Goal: Task Accomplishment & Management: Use online tool/utility

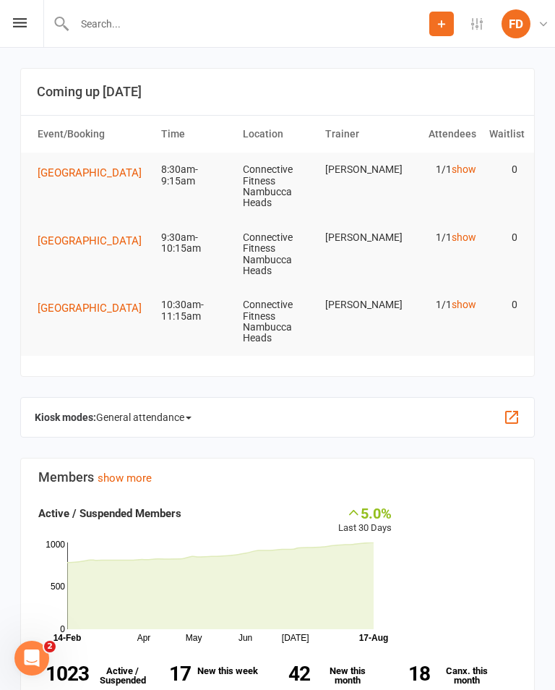
click at [25, 17] on div "Prospect Member Non-attending contact Class / event Appointment Task Bulk messa…" at bounding box center [277, 24] width 555 height 48
click at [17, 25] on icon at bounding box center [20, 22] width 14 height 9
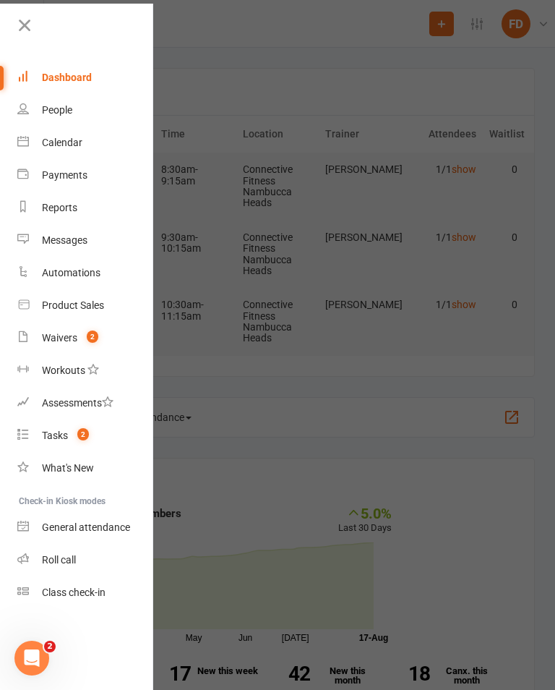
click at [54, 519] on link "General attendance" at bounding box center [85, 527] width 137 height 33
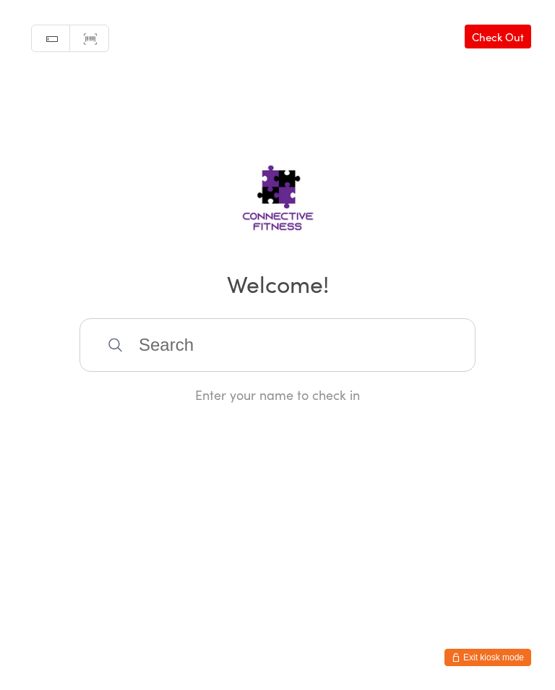
click at [317, 337] on input "search" at bounding box center [278, 345] width 396 height 54
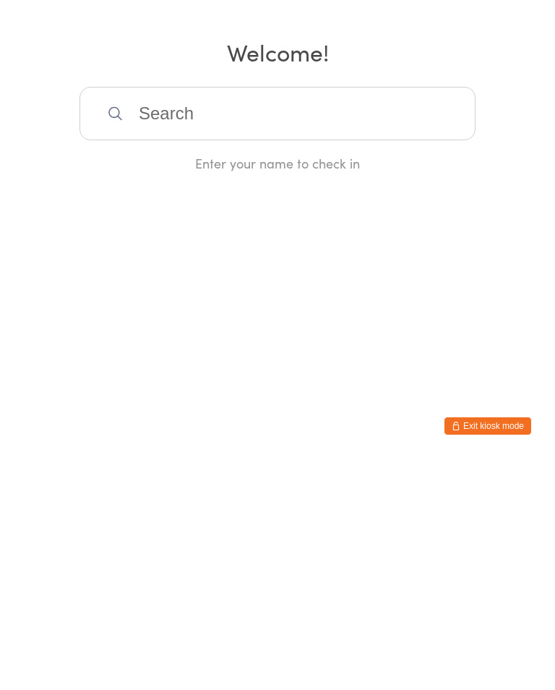
type input "U"
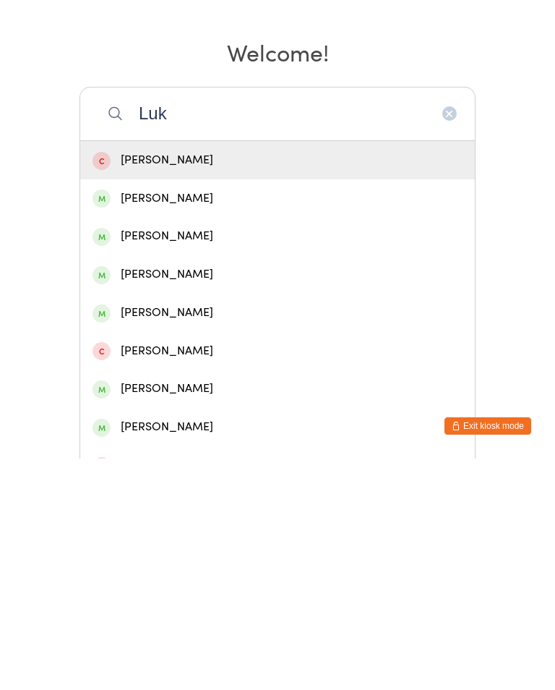
type input "Luk"
click at [157, 487] on div "[PERSON_NAME]" at bounding box center [277, 506] width 395 height 38
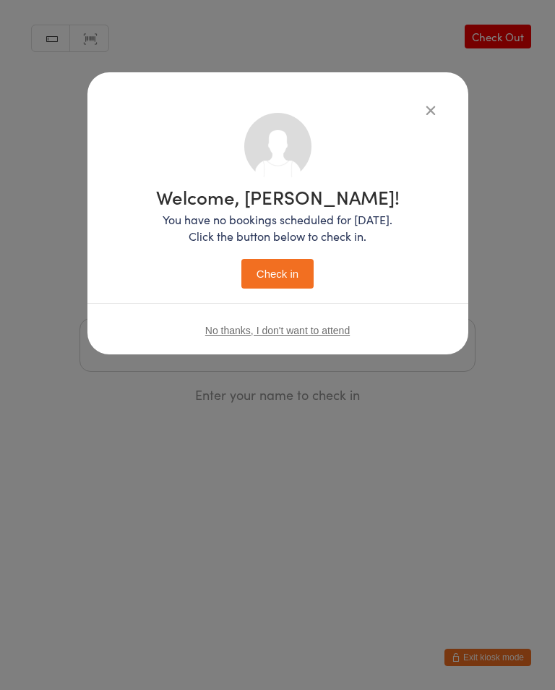
click at [261, 289] on button "Check in" at bounding box center [278, 274] width 72 height 30
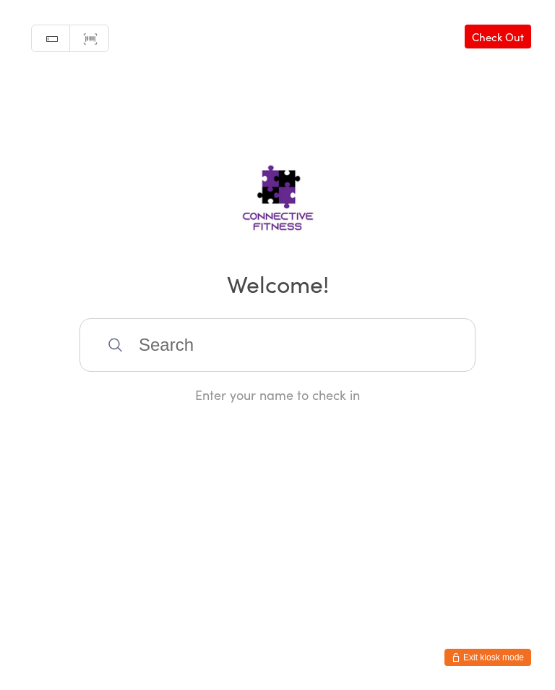
click at [244, 329] on input "search" at bounding box center [278, 345] width 396 height 54
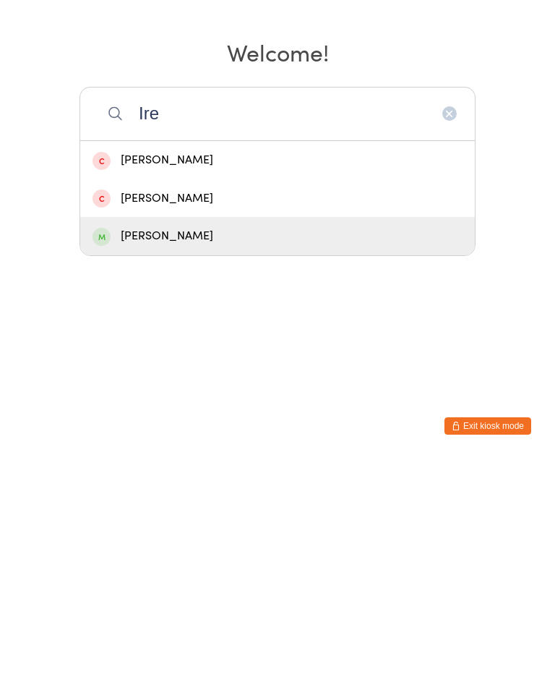
type input "Ire"
click at [145, 458] on div "[PERSON_NAME]" at bounding box center [278, 468] width 370 height 20
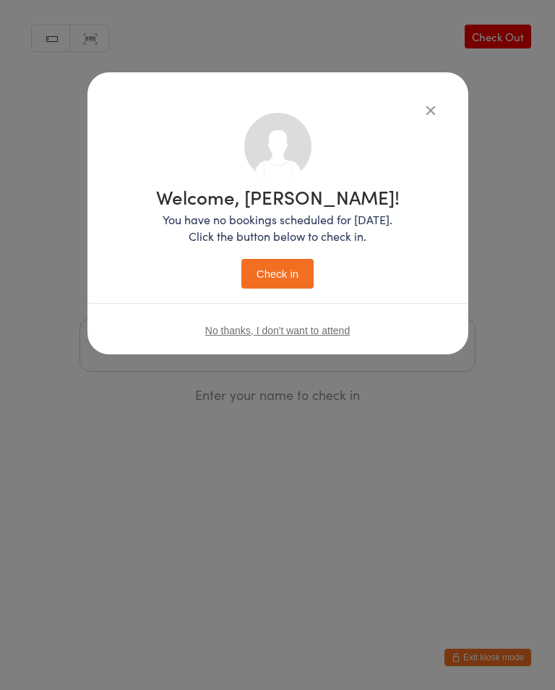
click at [278, 273] on button "Check in" at bounding box center [278, 274] width 72 height 30
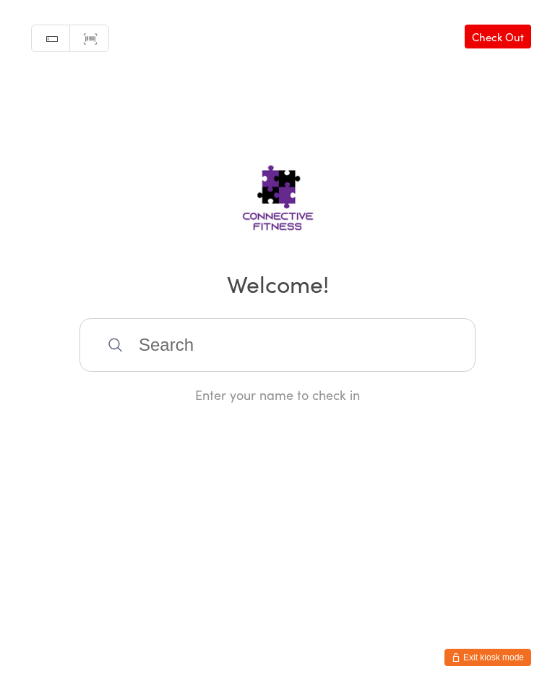
click at [336, 354] on input "search" at bounding box center [278, 345] width 396 height 54
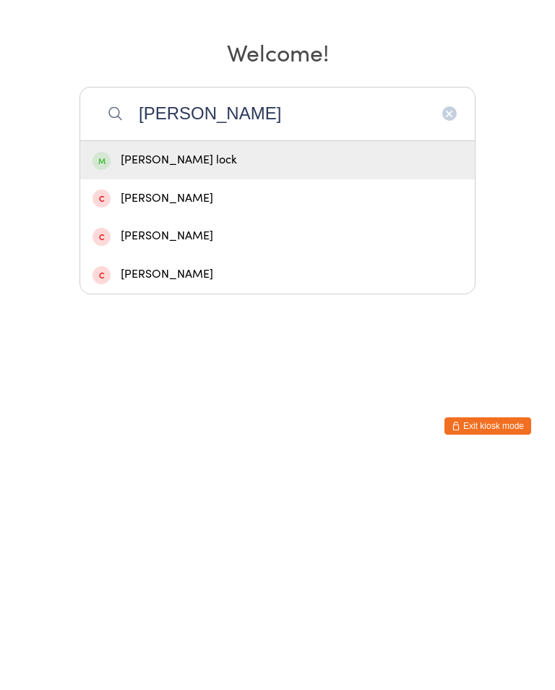
type input "[PERSON_NAME]"
click at [346, 382] on div "[PERSON_NAME] lock" at bounding box center [278, 392] width 370 height 20
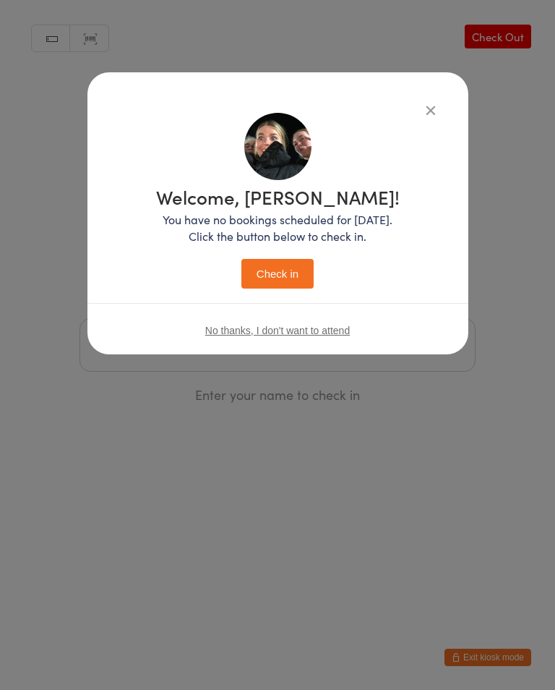
click at [260, 278] on button "Check in" at bounding box center [278, 274] width 72 height 30
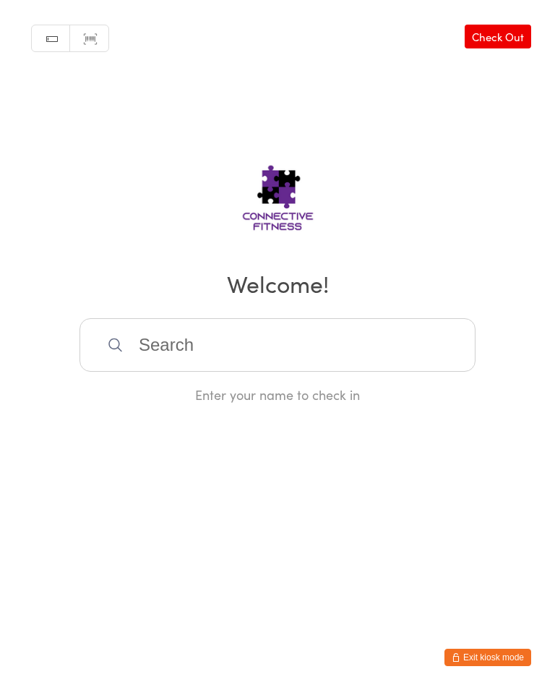
click at [156, 346] on input "search" at bounding box center [278, 345] width 396 height 54
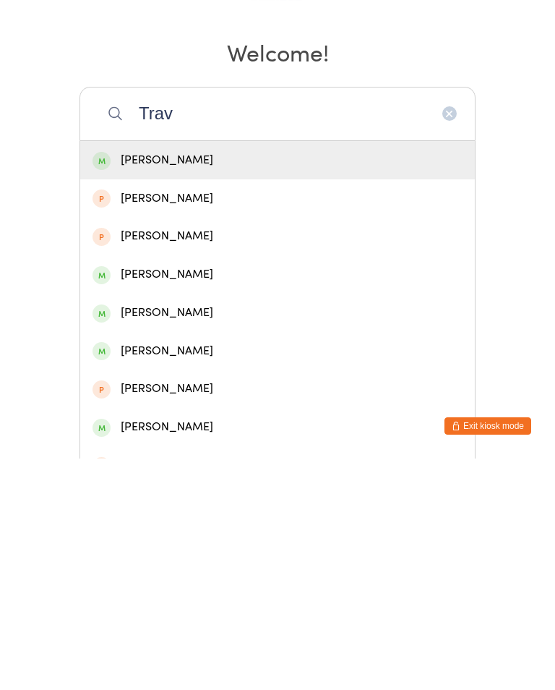
type input "Trav"
click at [163, 382] on div "[PERSON_NAME]" at bounding box center [278, 392] width 370 height 20
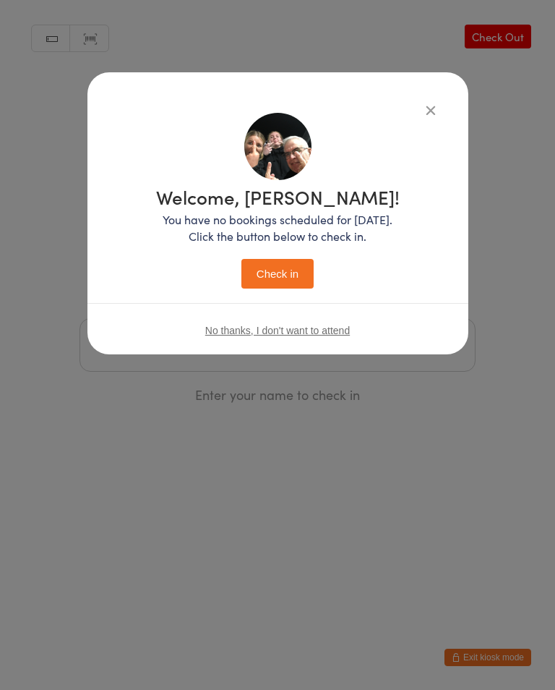
click at [276, 277] on button "Check in" at bounding box center [278, 274] width 72 height 30
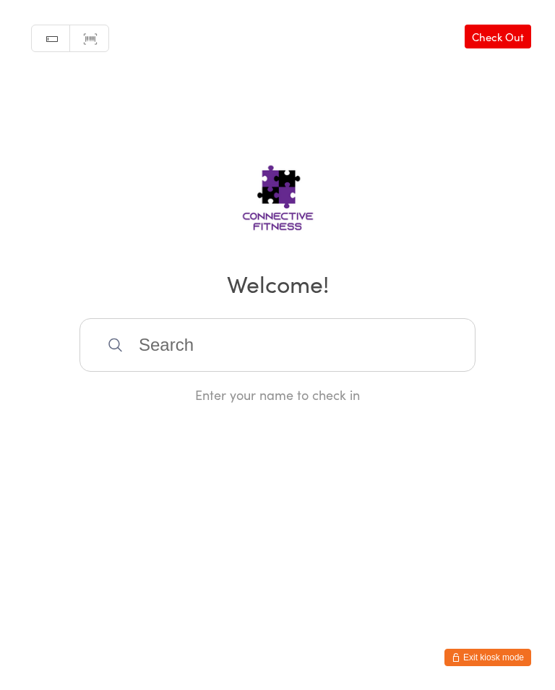
click at [338, 355] on input "search" at bounding box center [278, 345] width 396 height 54
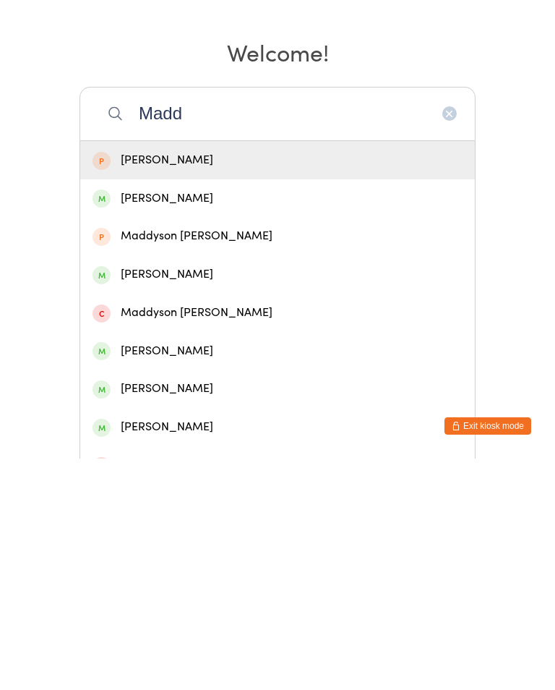
type input "Madd"
click at [268, 420] on div "[PERSON_NAME]" at bounding box center [278, 430] width 370 height 20
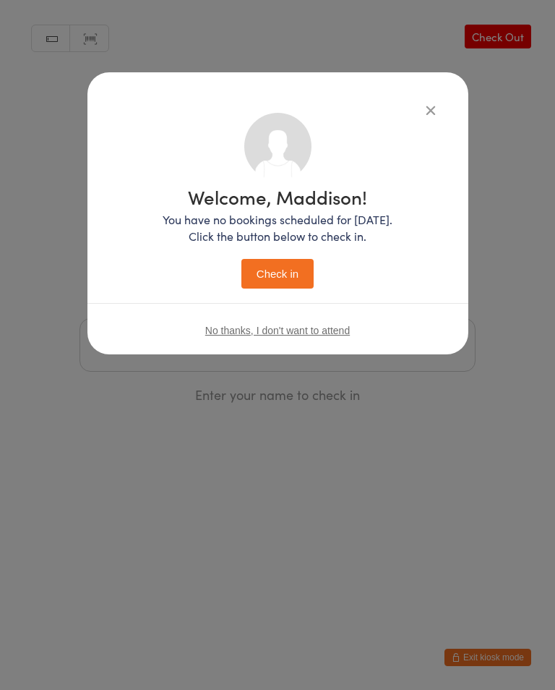
click at [286, 263] on button "Check in" at bounding box center [278, 274] width 72 height 30
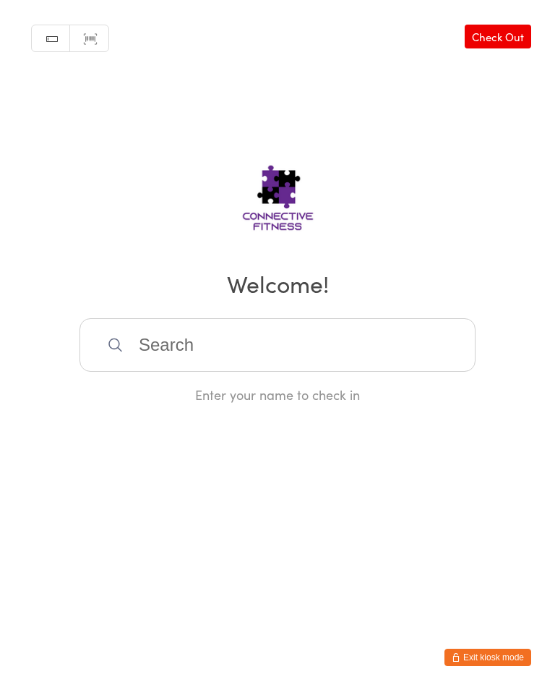
click at [283, 340] on input "search" at bounding box center [278, 345] width 396 height 54
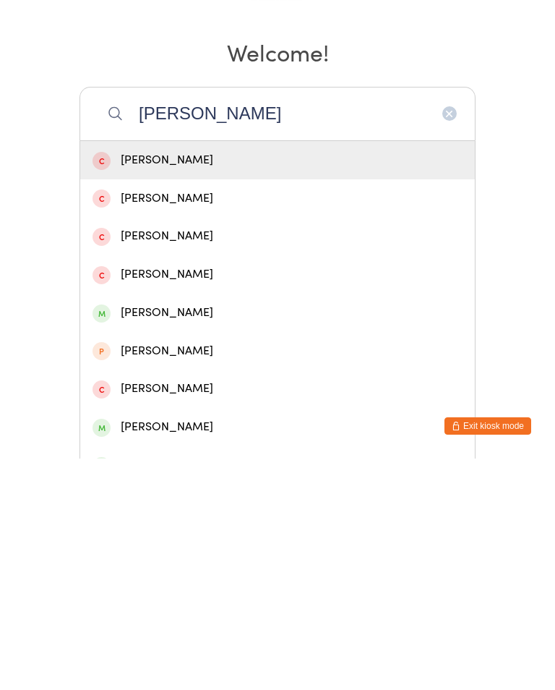
type input "[PERSON_NAME]"
click at [247, 534] on div "[PERSON_NAME]" at bounding box center [278, 544] width 370 height 20
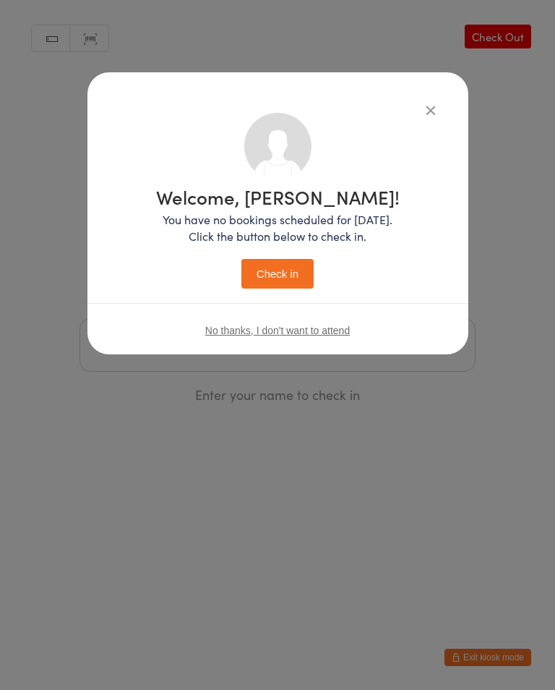
click at [293, 273] on button "Check in" at bounding box center [278, 274] width 72 height 30
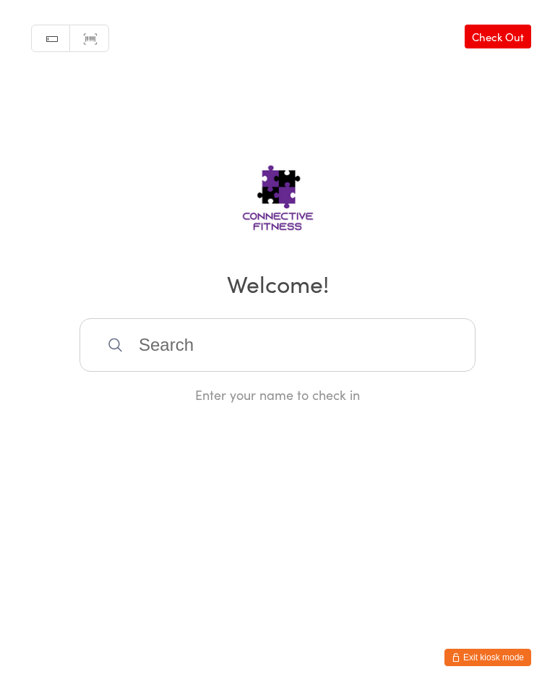
click at [270, 330] on input "search" at bounding box center [278, 345] width 396 height 54
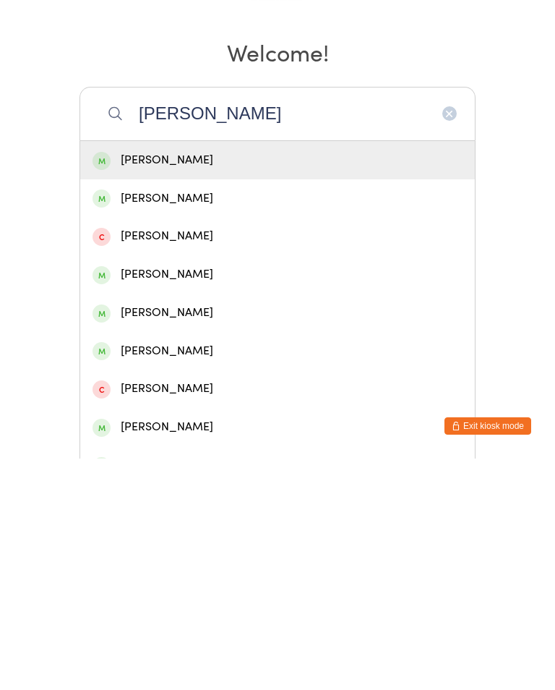
type input "[PERSON_NAME]"
click at [177, 420] on div "[PERSON_NAME]" at bounding box center [278, 430] width 370 height 20
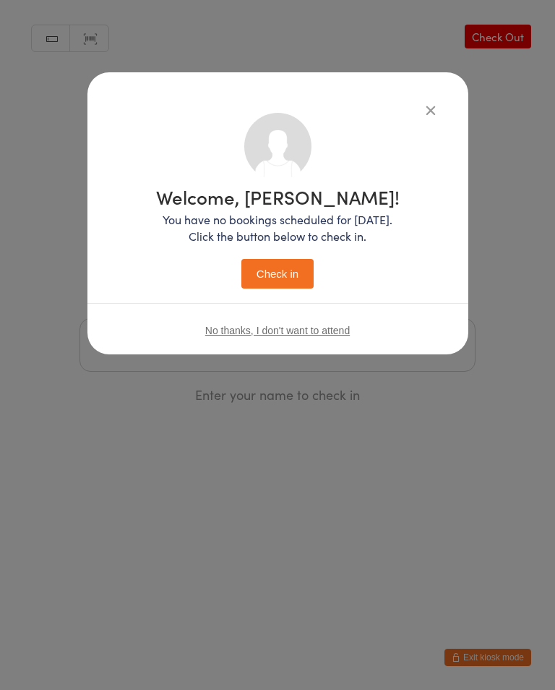
click at [283, 276] on button "Check in" at bounding box center [278, 274] width 72 height 30
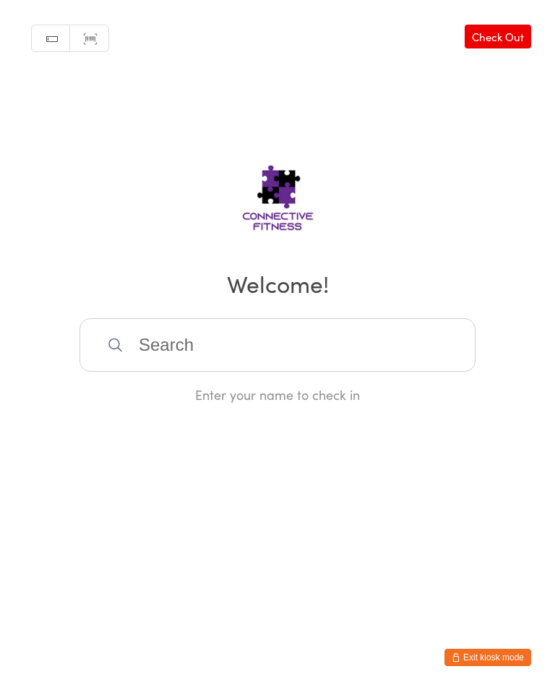
click at [288, 324] on input "search" at bounding box center [278, 345] width 396 height 54
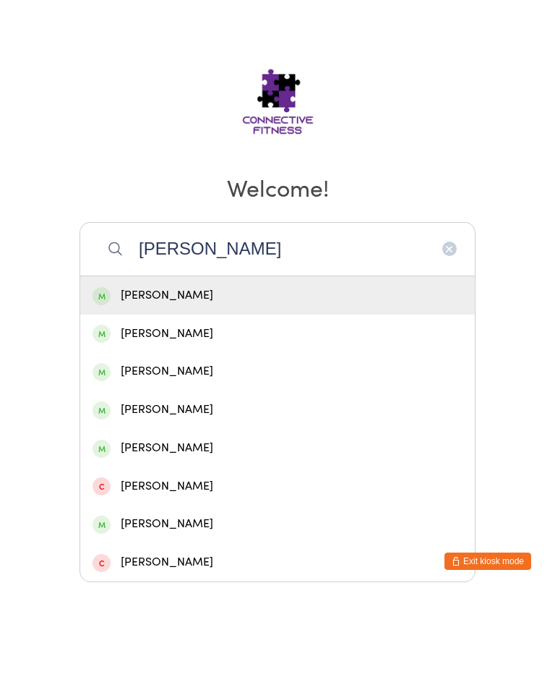
type input "[PERSON_NAME]"
click at [245, 382] on div "[PERSON_NAME]" at bounding box center [278, 392] width 370 height 20
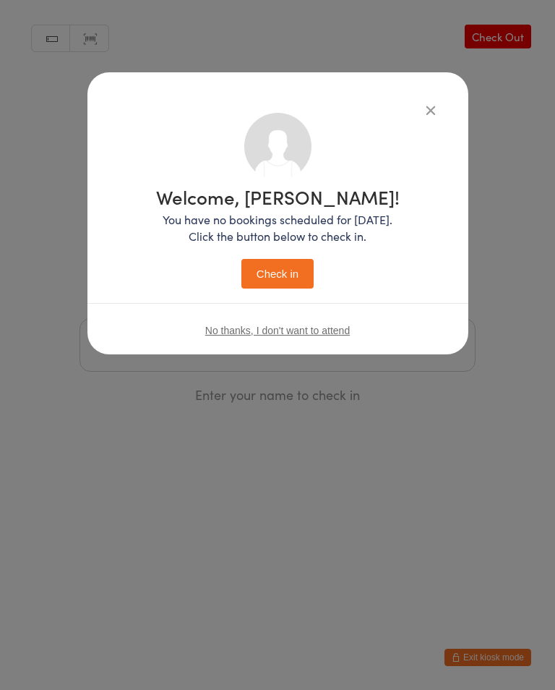
click at [294, 281] on button "Check in" at bounding box center [278, 274] width 72 height 30
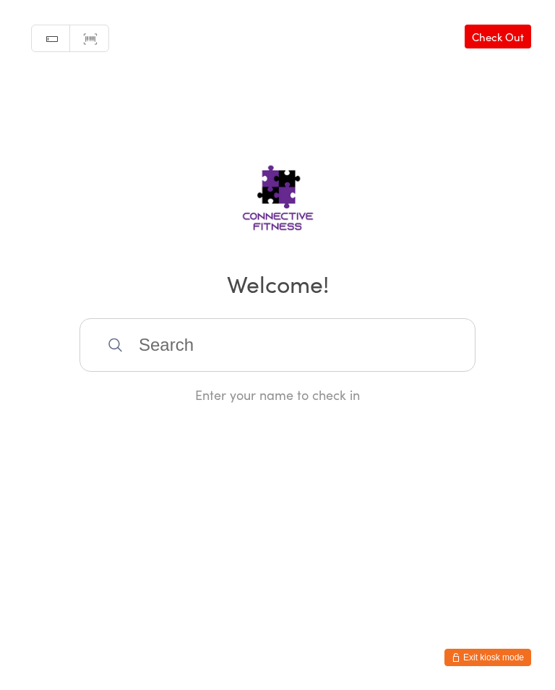
click at [142, 338] on input "search" at bounding box center [278, 345] width 396 height 54
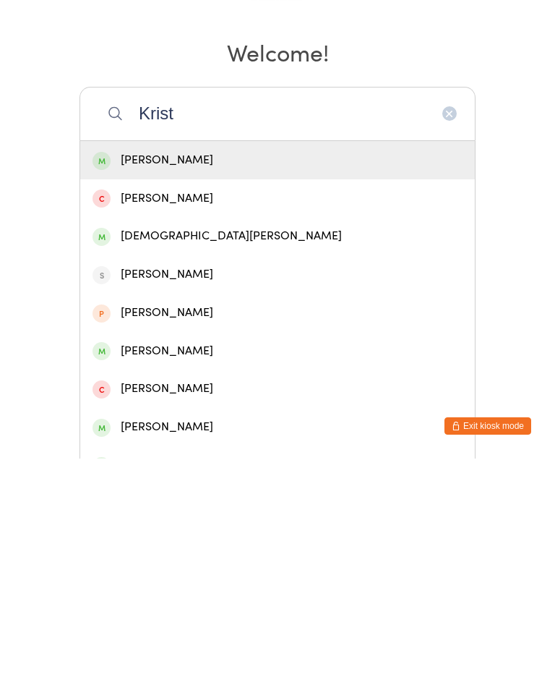
type input "Krist"
click at [149, 458] on div "[DEMOGRAPHIC_DATA][PERSON_NAME]" at bounding box center [278, 468] width 370 height 20
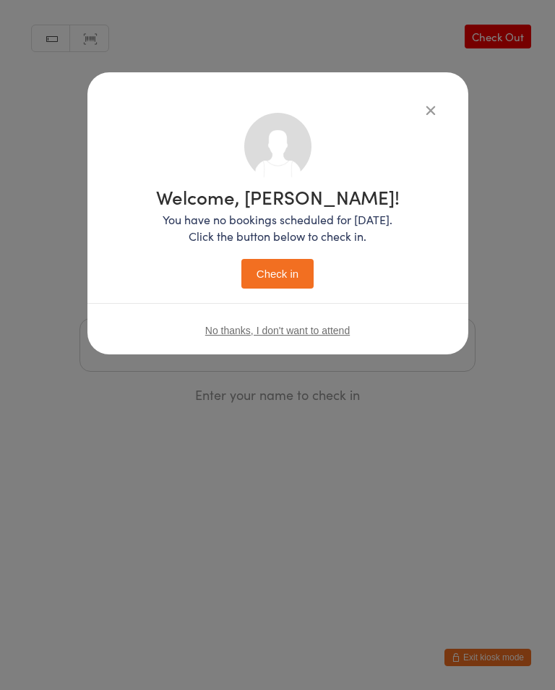
click at [277, 281] on button "Check in" at bounding box center [278, 274] width 72 height 30
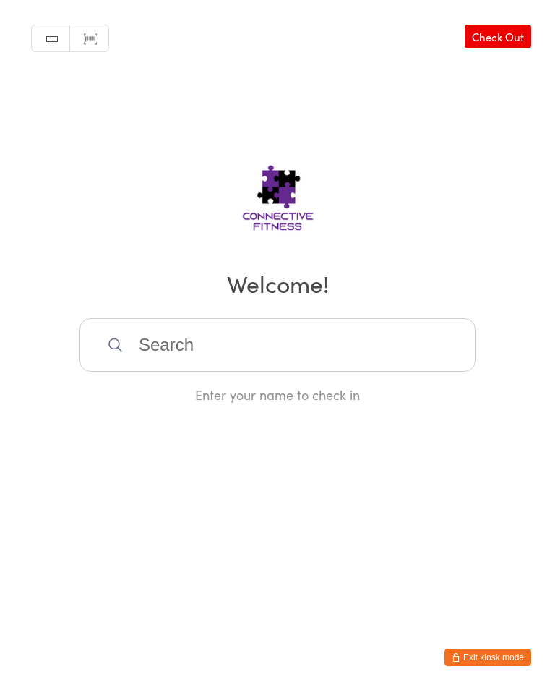
click at [188, 316] on div "Manual search Scanner input Check Out Welcome! Enter your name to check in" at bounding box center [277, 202] width 555 height 404
click at [197, 341] on input "search" at bounding box center [278, 345] width 396 height 54
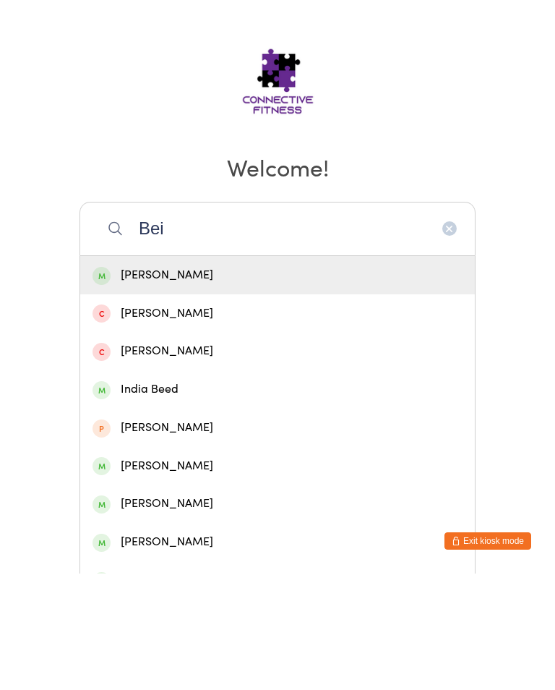
type input "Bei"
click at [145, 382] on div "[PERSON_NAME]" at bounding box center [278, 392] width 370 height 20
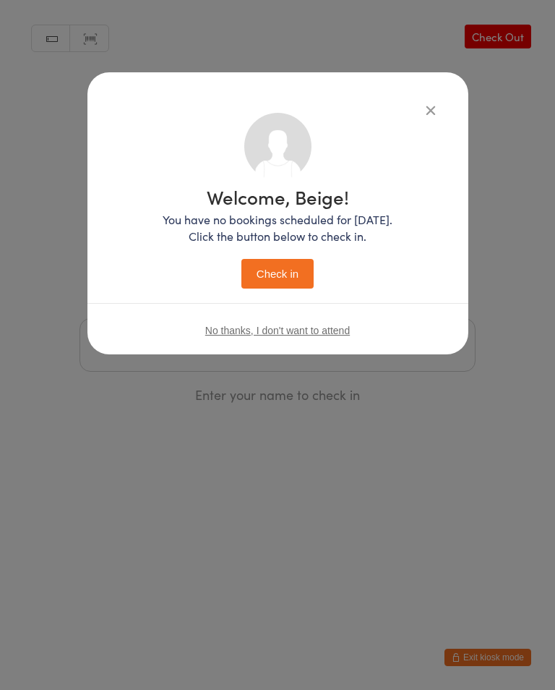
click at [260, 272] on button "Check in" at bounding box center [278, 274] width 72 height 30
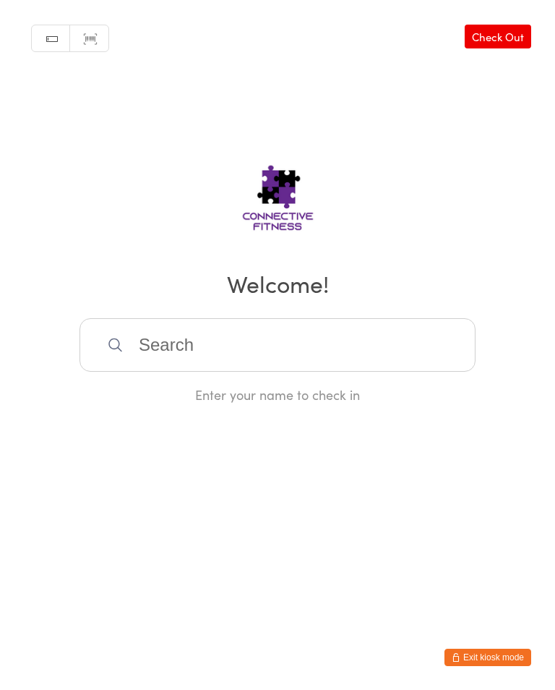
click at [367, 358] on input "search" at bounding box center [278, 345] width 396 height 54
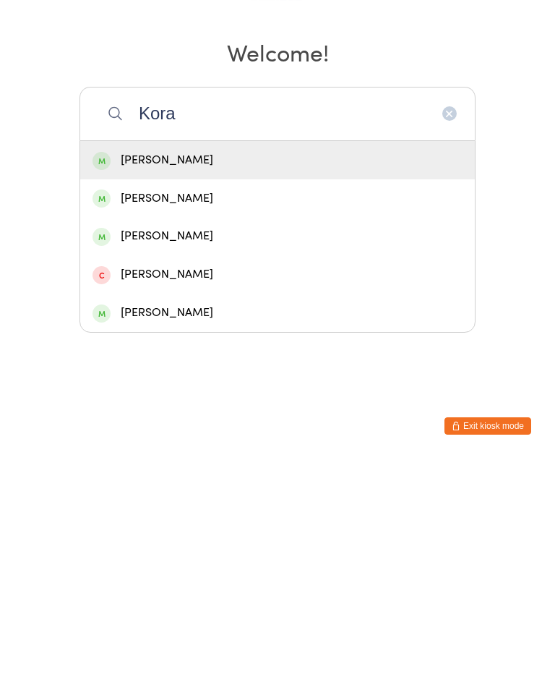
type input "Kora"
click at [216, 382] on div "[PERSON_NAME]" at bounding box center [278, 392] width 370 height 20
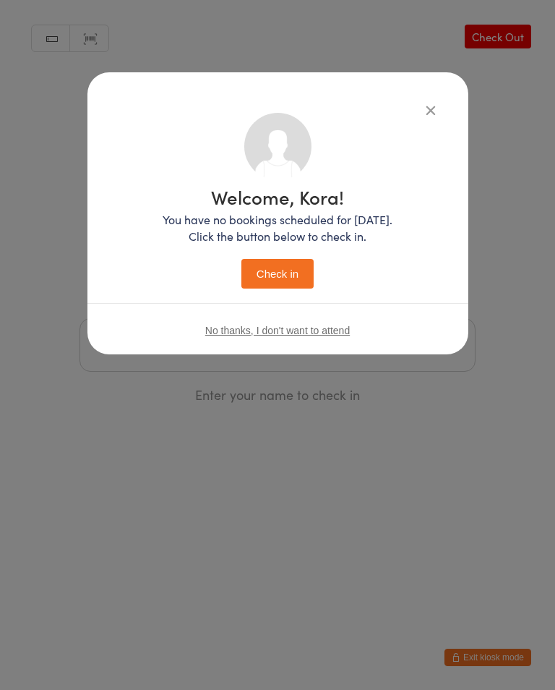
click at [294, 266] on button "Check in" at bounding box center [278, 274] width 72 height 30
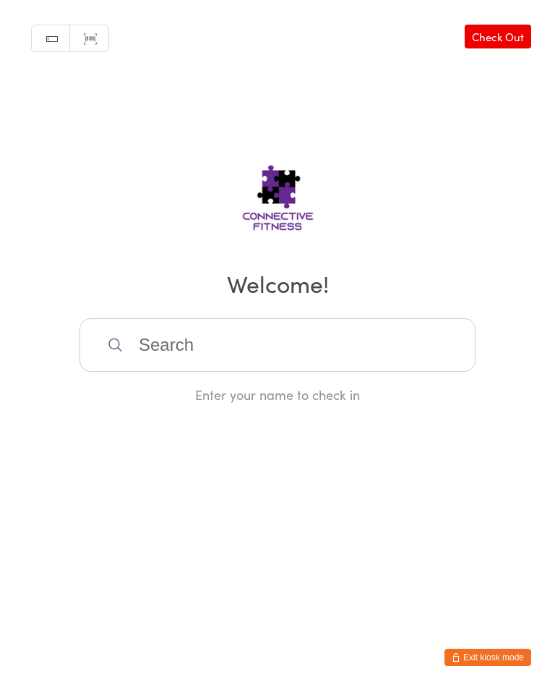
click at [174, 329] on input "search" at bounding box center [278, 345] width 396 height 54
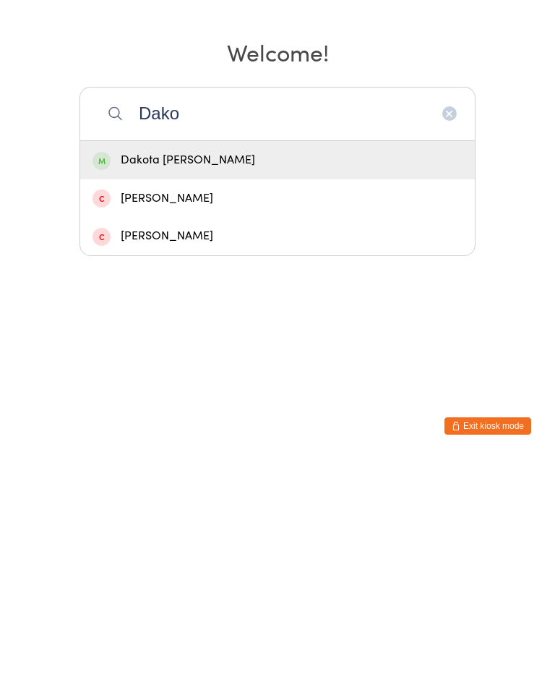
type input "Dako"
click at [146, 382] on div "Dakota [PERSON_NAME]" at bounding box center [278, 392] width 370 height 20
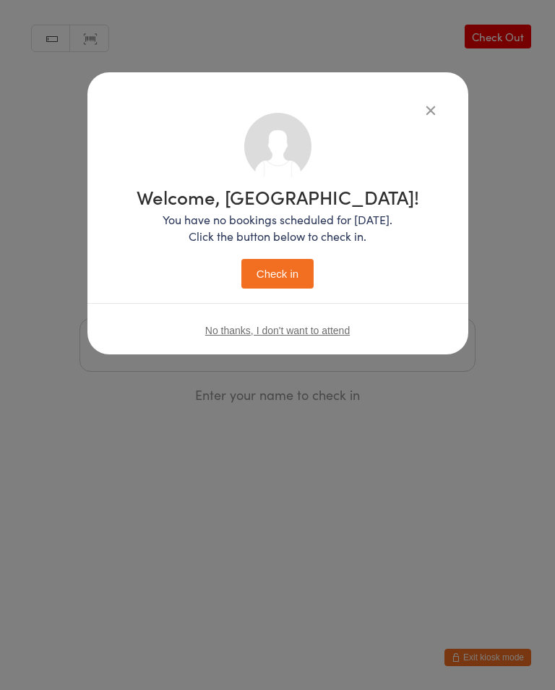
click at [269, 281] on button "Check in" at bounding box center [278, 274] width 72 height 30
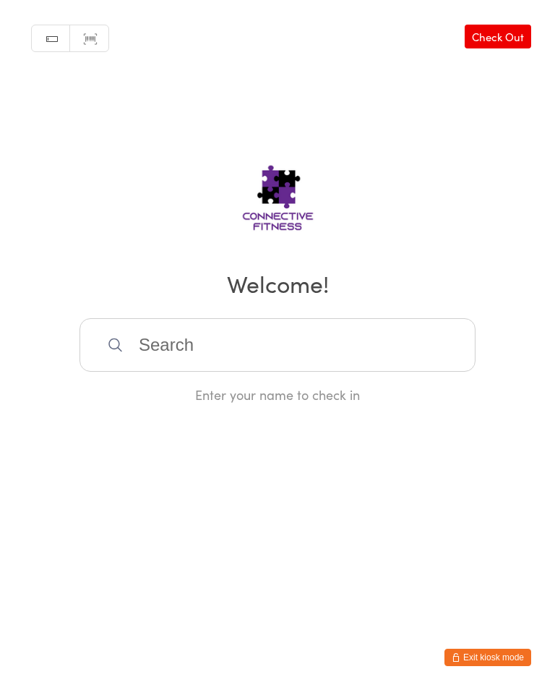
click at [376, 340] on input "search" at bounding box center [278, 345] width 396 height 54
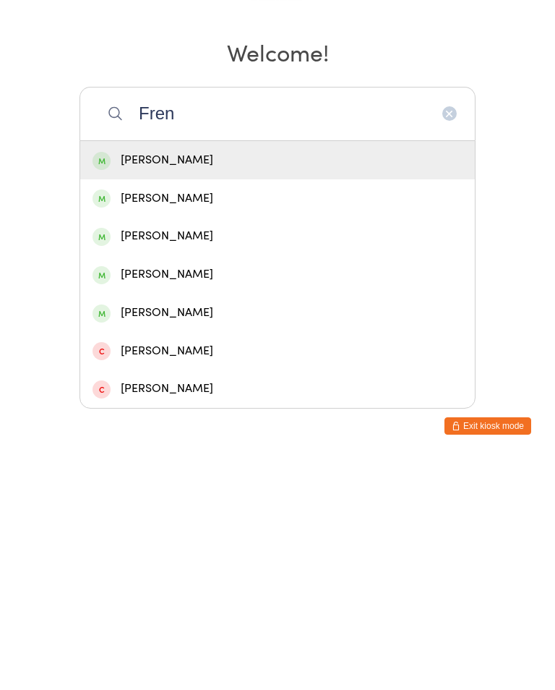
type input "Fren"
click at [225, 420] on div "[PERSON_NAME]" at bounding box center [278, 430] width 370 height 20
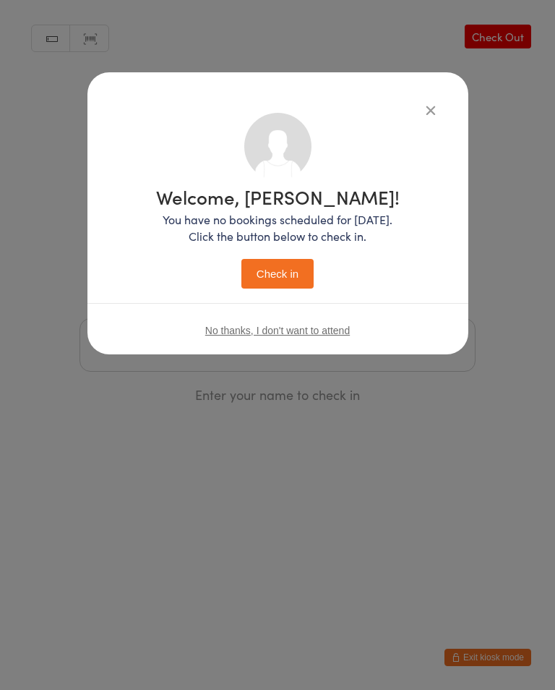
click at [302, 283] on button "Check in" at bounding box center [278, 274] width 72 height 30
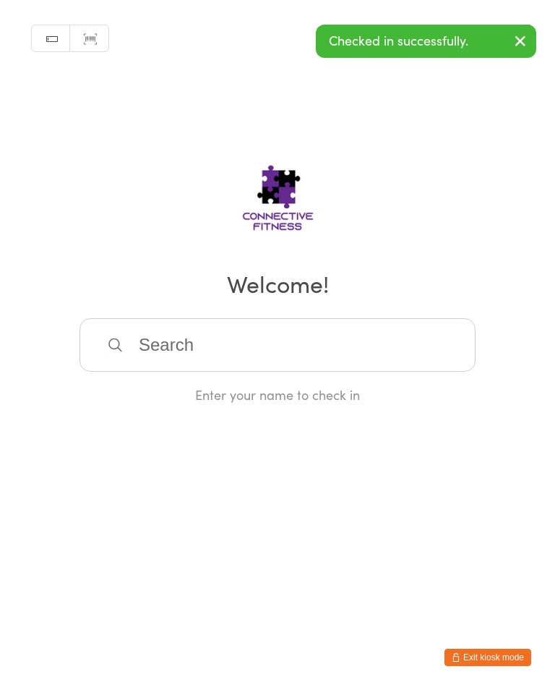
click at [179, 344] on input "search" at bounding box center [278, 345] width 396 height 54
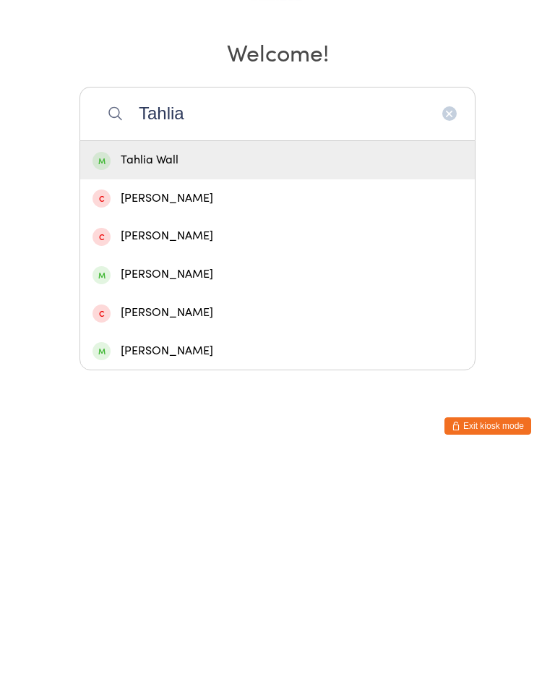
type input "Tahlia"
click at [140, 382] on div "Tahlia Wall" at bounding box center [278, 392] width 370 height 20
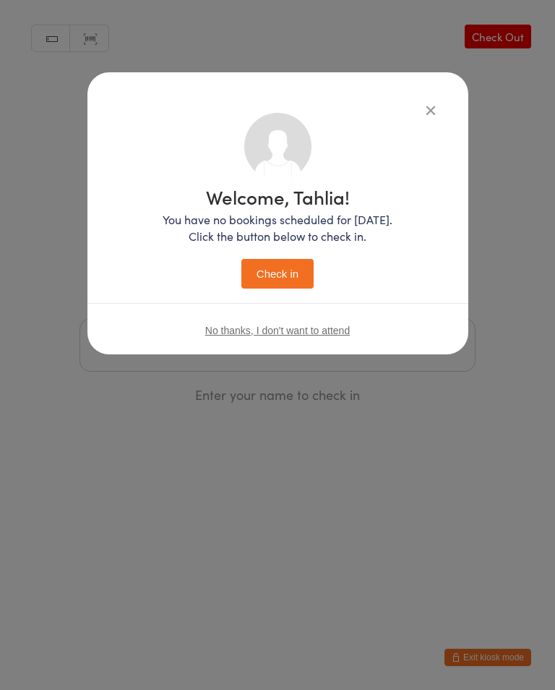
click at [265, 275] on button "Check in" at bounding box center [278, 274] width 72 height 30
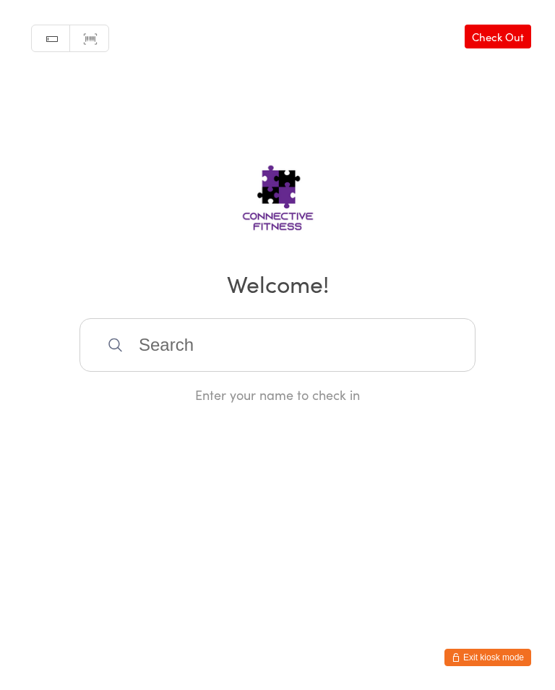
click at [409, 349] on input "search" at bounding box center [278, 345] width 396 height 54
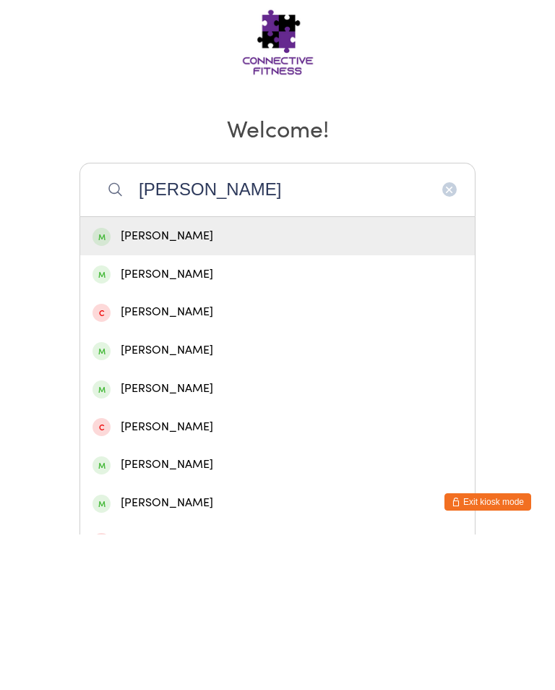
type input "[PERSON_NAME]"
click at [300, 382] on div "[PERSON_NAME]" at bounding box center [278, 392] width 370 height 20
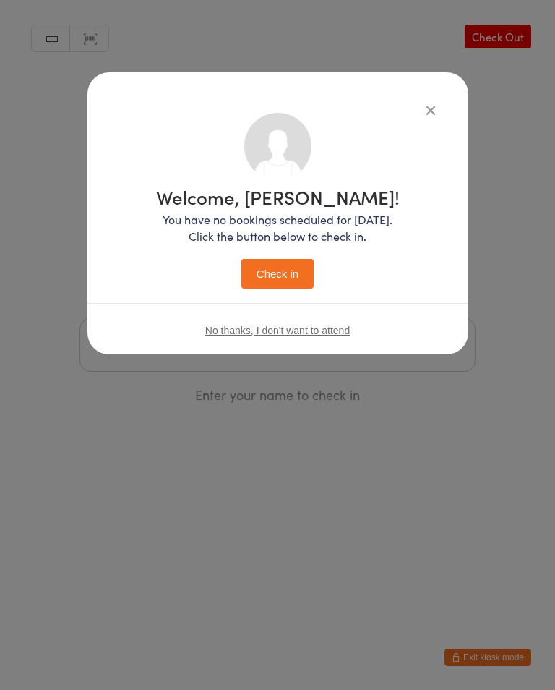
click at [289, 282] on button "Check in" at bounding box center [278, 274] width 72 height 30
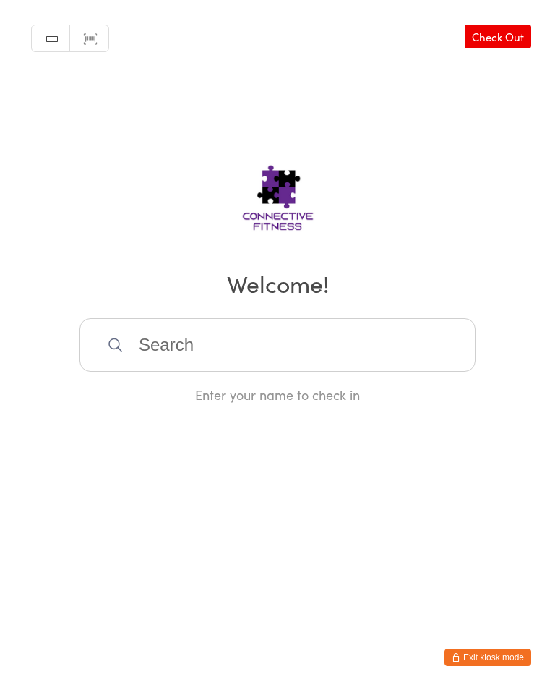
click at [372, 355] on input "search" at bounding box center [278, 345] width 396 height 54
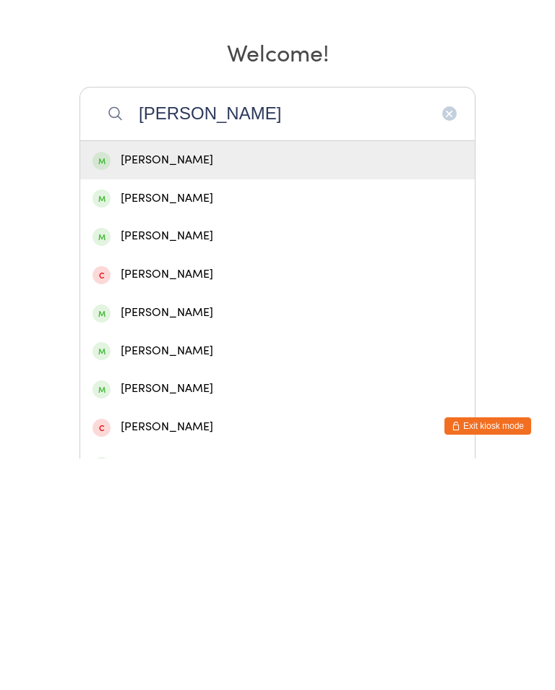
type input "[PERSON_NAME]"
click at [195, 382] on div "[PERSON_NAME]" at bounding box center [278, 392] width 370 height 20
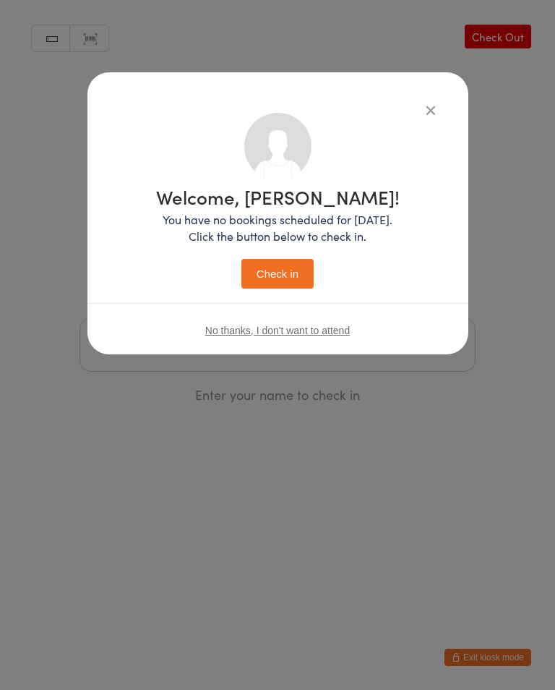
click at [268, 272] on button "Check in" at bounding box center [278, 274] width 72 height 30
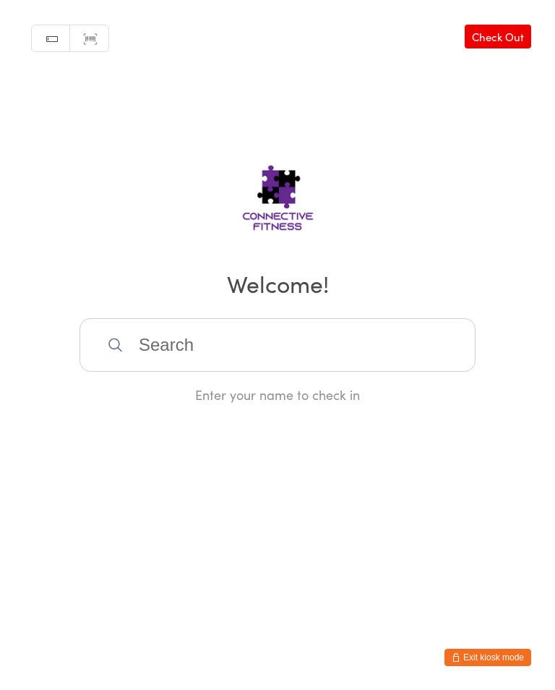
click at [490, 47] on link "Check Out" at bounding box center [498, 37] width 67 height 24
click at [300, 349] on input "search" at bounding box center [278, 345] width 396 height 54
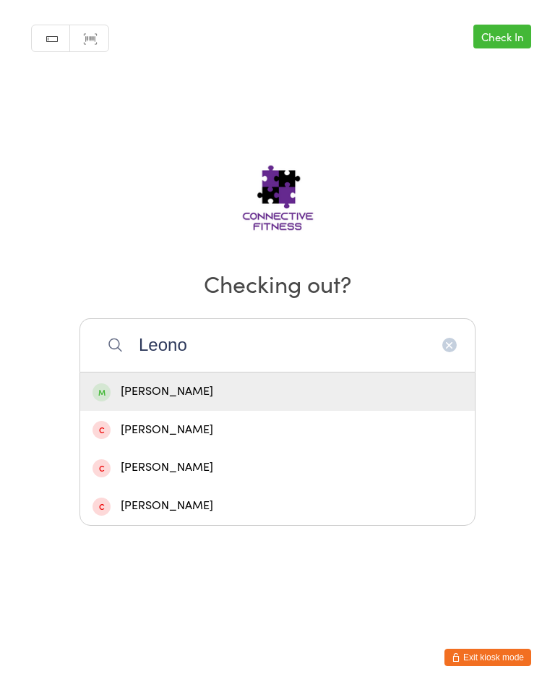
type input "Leono"
click at [354, 391] on div "[PERSON_NAME]" at bounding box center [278, 392] width 370 height 20
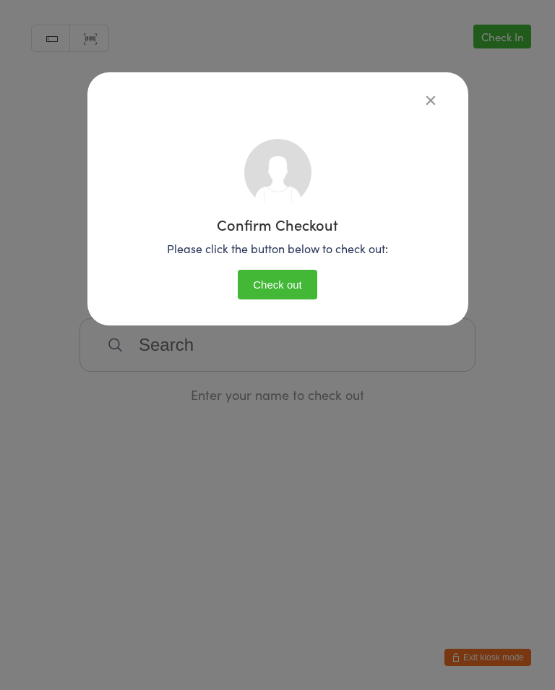
click at [310, 272] on button "Check out" at bounding box center [278, 285] width 80 height 30
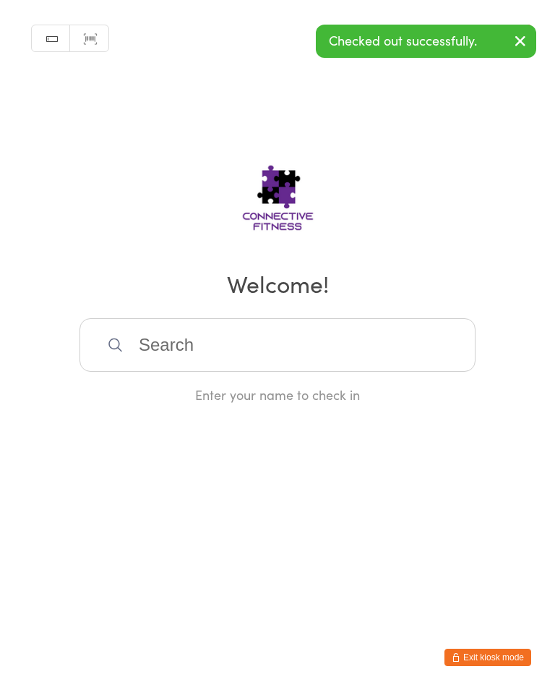
click at [289, 337] on input "search" at bounding box center [278, 345] width 396 height 54
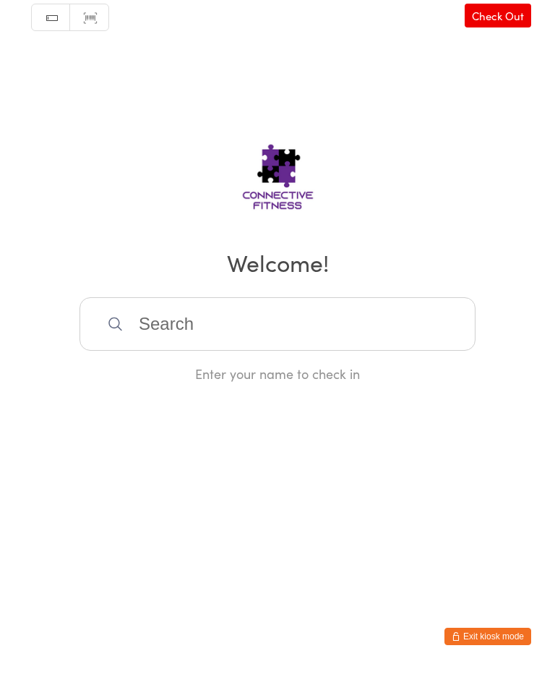
click at [503, 25] on link "Check Out" at bounding box center [498, 37] width 67 height 24
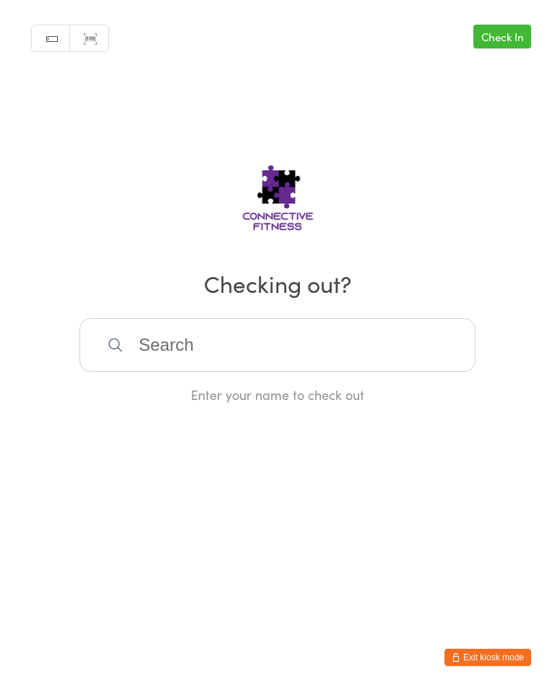
click at [174, 346] on input "search" at bounding box center [278, 345] width 396 height 54
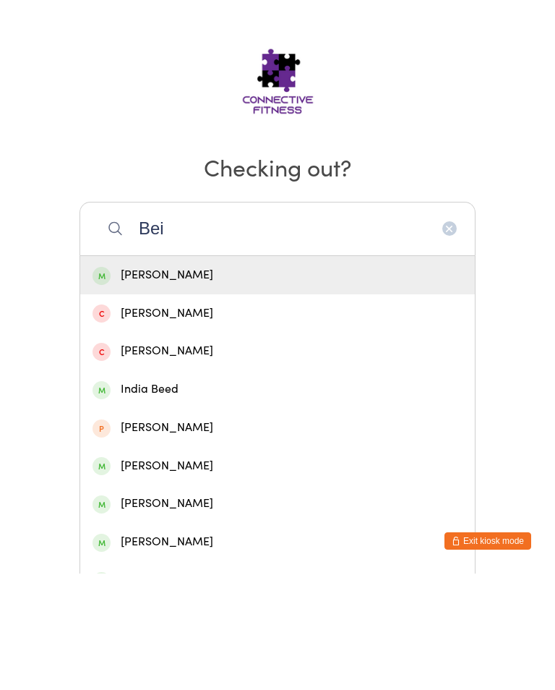
type input "Bei"
click at [143, 382] on div "[PERSON_NAME]" at bounding box center [278, 392] width 370 height 20
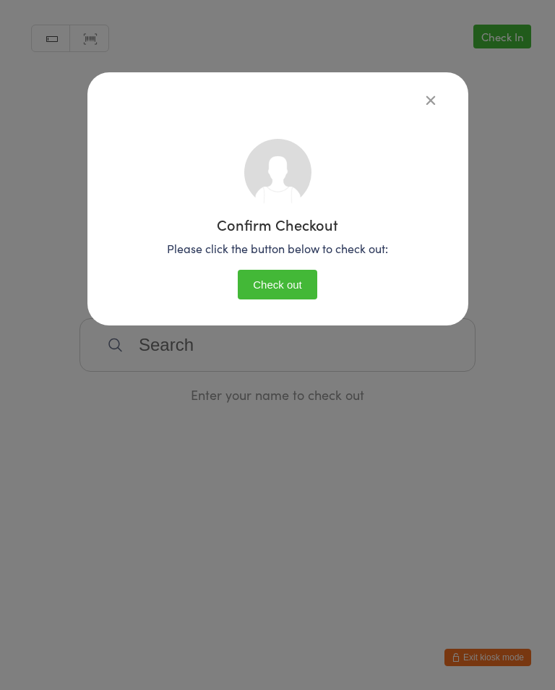
click at [264, 281] on button "Check out" at bounding box center [278, 285] width 80 height 30
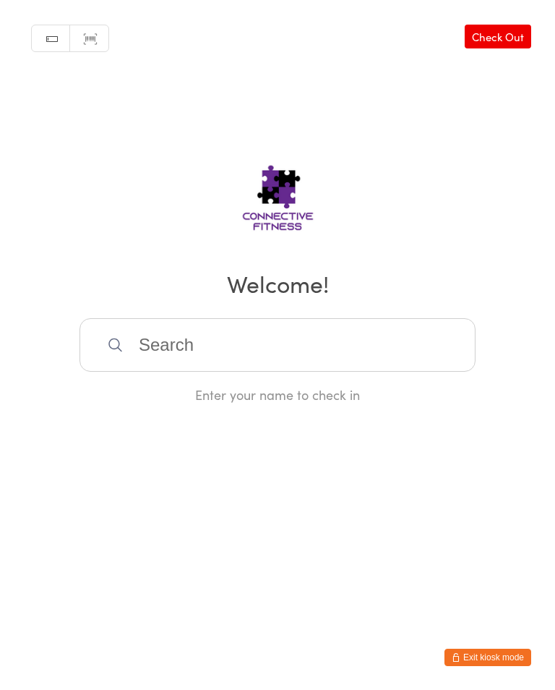
click at [497, 35] on link "Check Out" at bounding box center [498, 37] width 67 height 24
click at [161, 357] on input "search" at bounding box center [278, 345] width 396 height 54
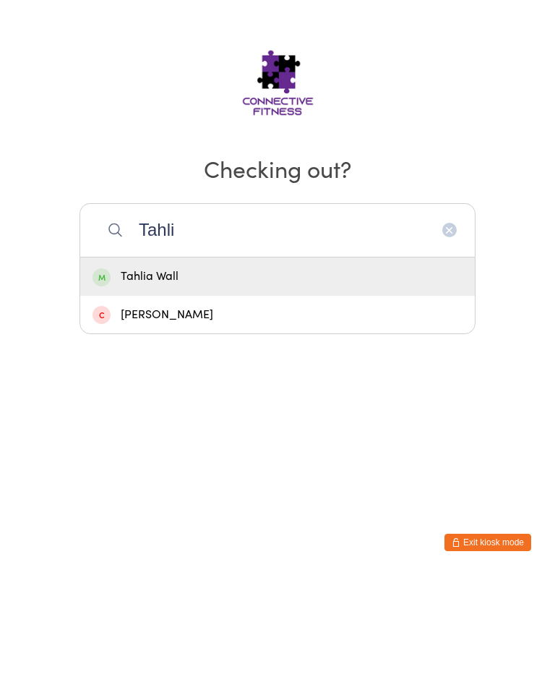
type input "Tahli"
click at [140, 382] on div "Tahlia Wall" at bounding box center [278, 392] width 370 height 20
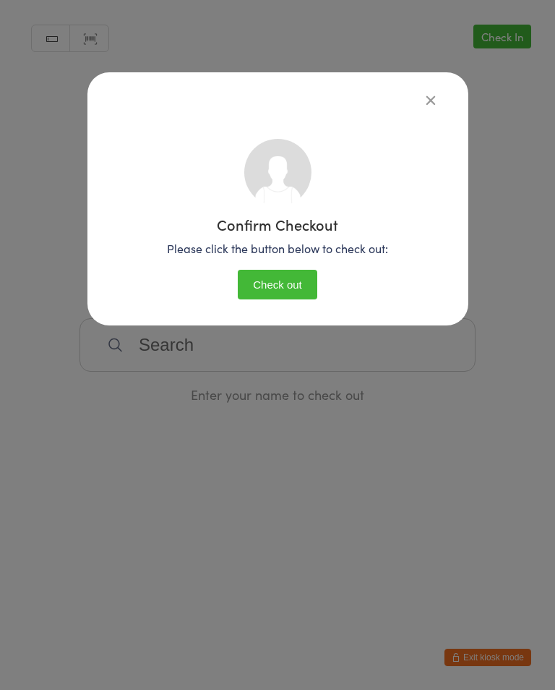
click at [245, 284] on button "Check out" at bounding box center [278, 285] width 80 height 30
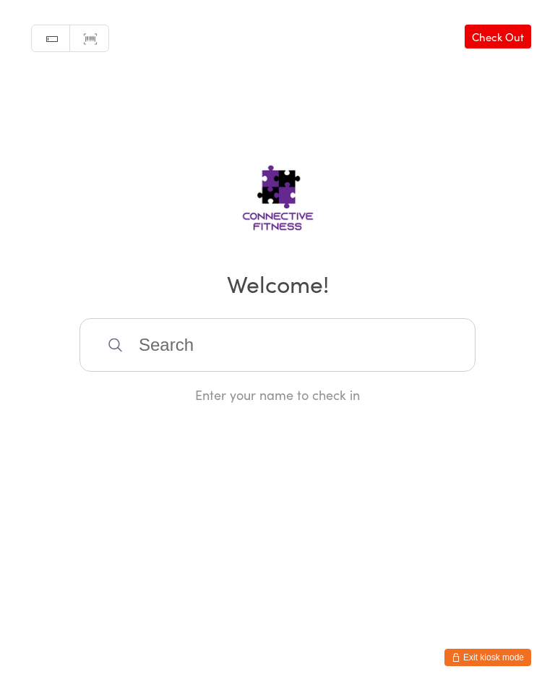
click at [362, 344] on input "search" at bounding box center [278, 345] width 396 height 54
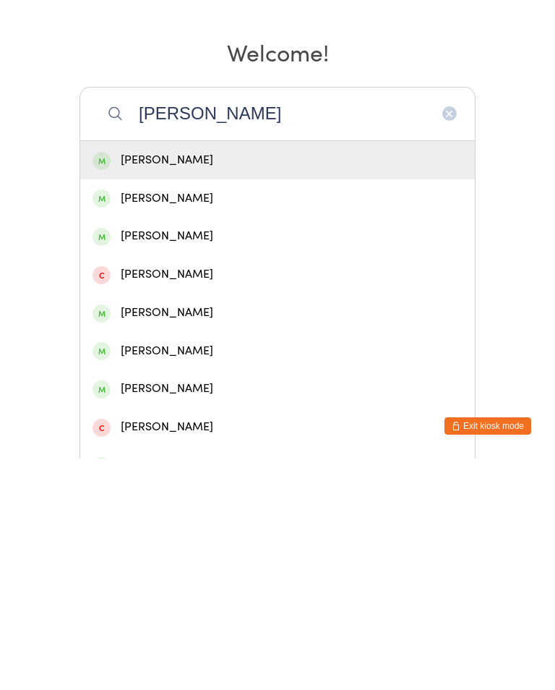
type input "[PERSON_NAME]"
click at [175, 382] on div "[PERSON_NAME]" at bounding box center [278, 392] width 370 height 20
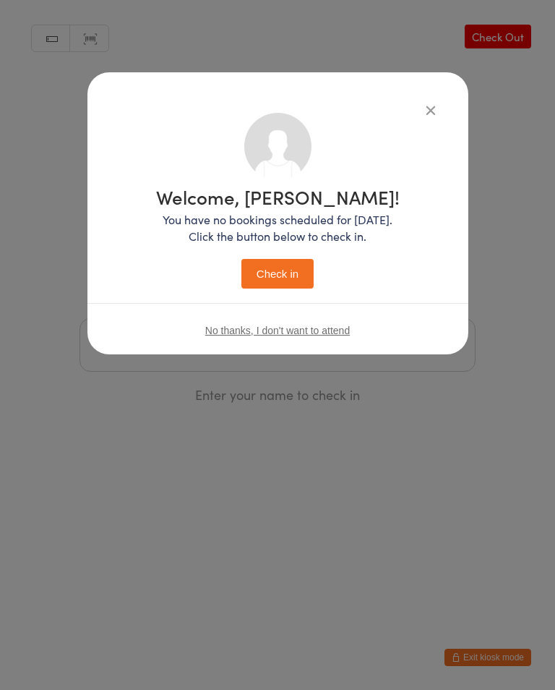
click at [286, 261] on button "Check in" at bounding box center [278, 274] width 72 height 30
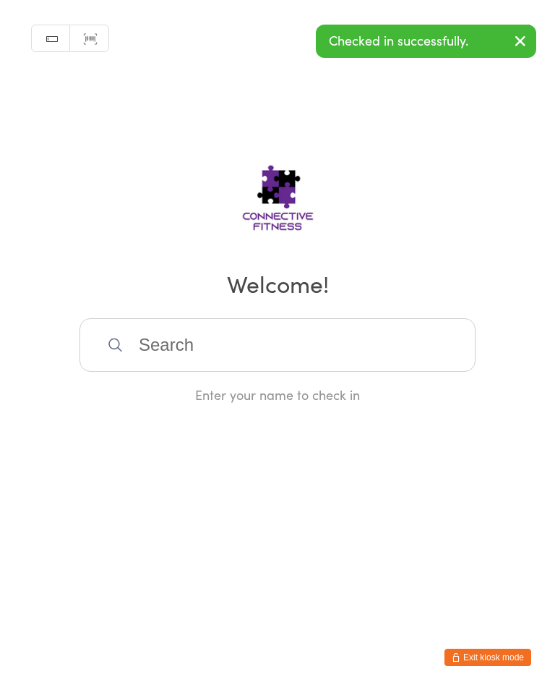
click at [452, 44] on div "Checked in successfully." at bounding box center [426, 41] width 221 height 33
click at [523, 44] on icon "button" at bounding box center [520, 41] width 17 height 18
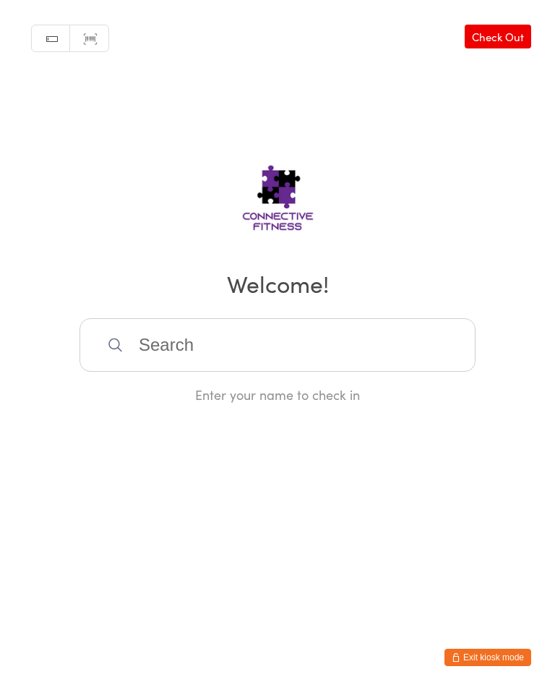
click at [500, 35] on link "Check Out" at bounding box center [498, 37] width 67 height 24
click at [255, 339] on input "search" at bounding box center [278, 345] width 396 height 54
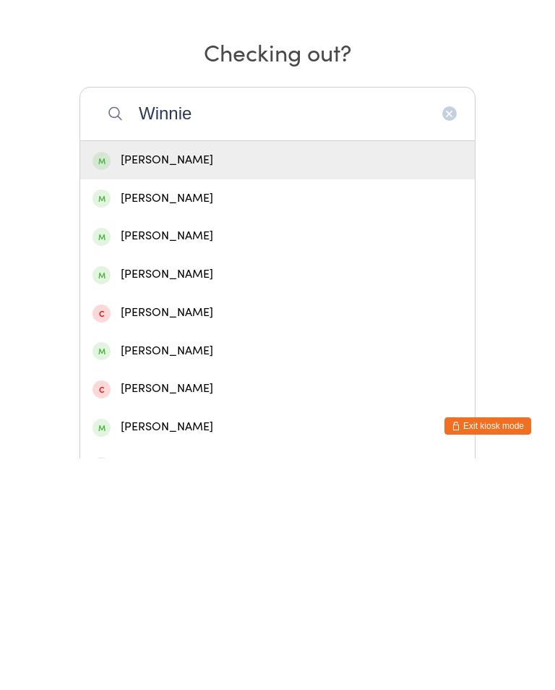
type input "Winnie"
click at [205, 382] on div "[PERSON_NAME]" at bounding box center [278, 392] width 370 height 20
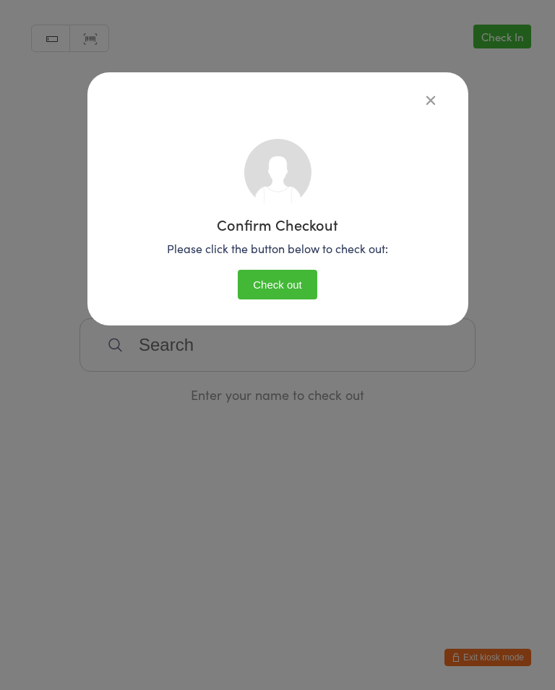
click at [270, 285] on button "Check out" at bounding box center [278, 285] width 80 height 30
